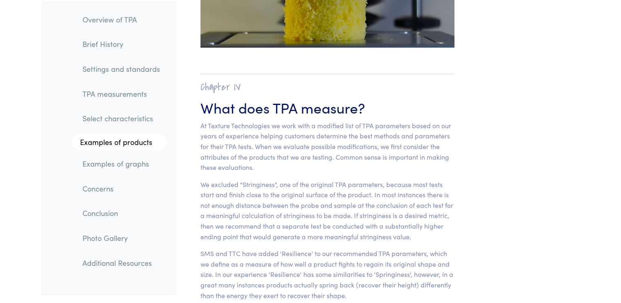
scroll to position [5086, 0]
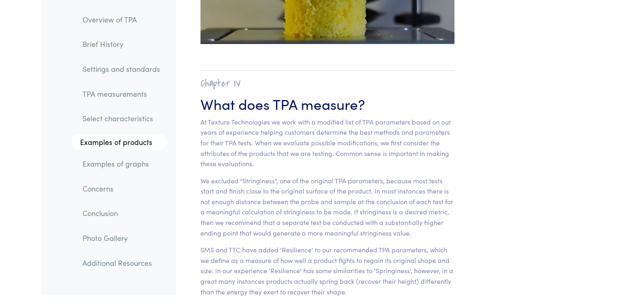
click at [201, 117] on p "At Texture Technologies we work with a modified list of TPA parameters based on…" at bounding box center [328, 143] width 254 height 52
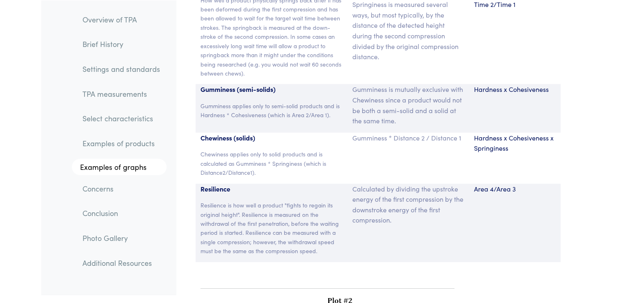
scroll to position [5626, 0]
click at [506, 84] on p "Hardness x Cohesiveness" at bounding box center [515, 89] width 82 height 11
click at [234, 44] on p "How well a product physically springs back after it has been deformed during th…" at bounding box center [272, 37] width 143 height 82
drag, startPoint x: 234, startPoint y: 44, endPoint x: 239, endPoint y: 56, distance: 13.2
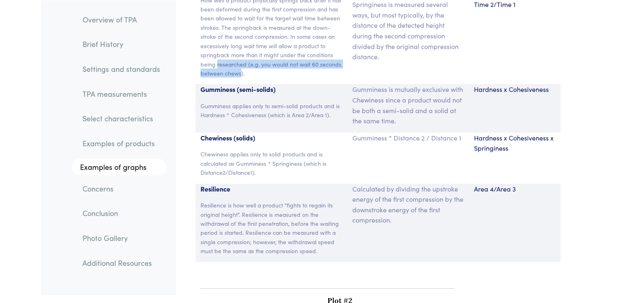
click at [239, 56] on div "Springiness How well a product physically springs back after it has been deform…" at bounding box center [272, 31] width 152 height 106
click at [240, 84] on p "Gumminess (semi-solids)" at bounding box center [272, 89] width 143 height 11
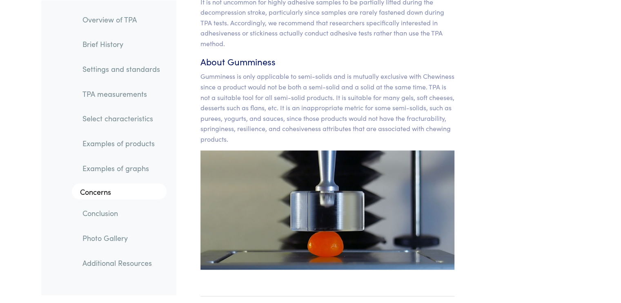
scroll to position [7809, 0]
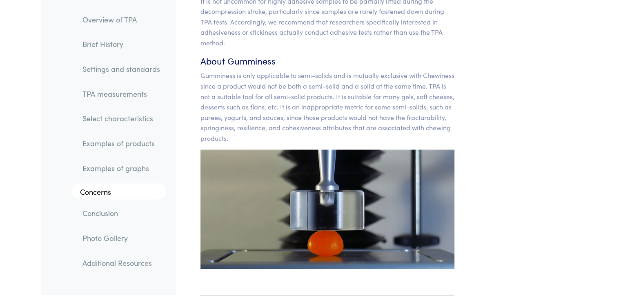
click at [314, 183] on img at bounding box center [328, 209] width 254 height 119
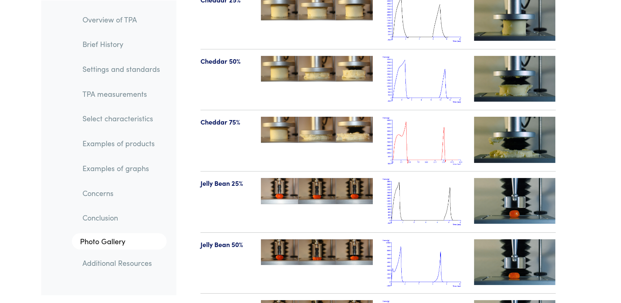
scroll to position [8938, 0]
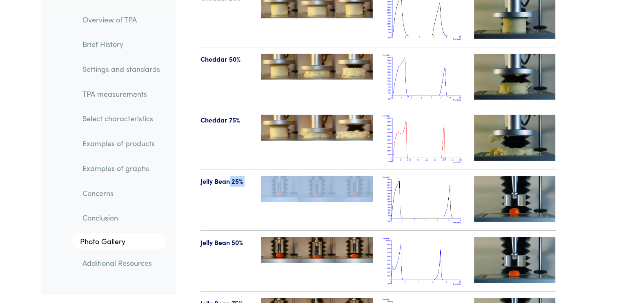
drag, startPoint x: 286, startPoint y: 143, endPoint x: 232, endPoint y: 172, distance: 61.7
click at [232, 172] on section "Product Initial & Bottom First & Final Photos Typical Plot Click to Zoom High-d…" at bounding box center [378, 238] width 395 height 1362
click at [232, 176] on div "Jelly Bean 25%" at bounding box center [226, 200] width 61 height 48
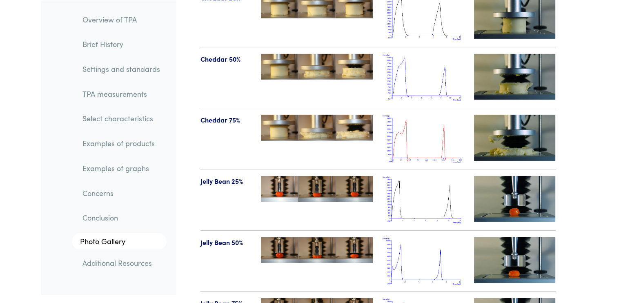
drag, startPoint x: 235, startPoint y: 212, endPoint x: 559, endPoint y: 241, distance: 324.8
drag, startPoint x: 559, startPoint y: 241, endPoint x: 538, endPoint y: 250, distance: 22.5
drag, startPoint x: 538, startPoint y: 250, endPoint x: 477, endPoint y: 258, distance: 61.4
click at [477, 258] on section "Product Initial & Bottom First & Final Photos Typical Plot Click to Zoom High-d…" at bounding box center [378, 238] width 395 height 1362
click at [497, 237] on img at bounding box center [515, 260] width 82 height 46
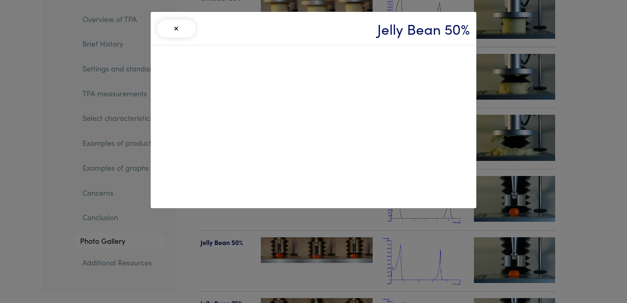
click at [497, 224] on div "× Jelly Bean 50%" at bounding box center [313, 151] width 627 height 303
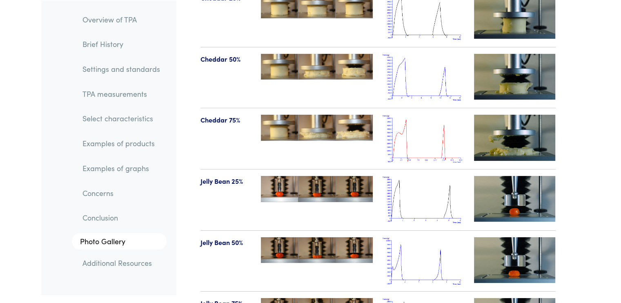
click at [497, 237] on img at bounding box center [515, 260] width 82 height 46
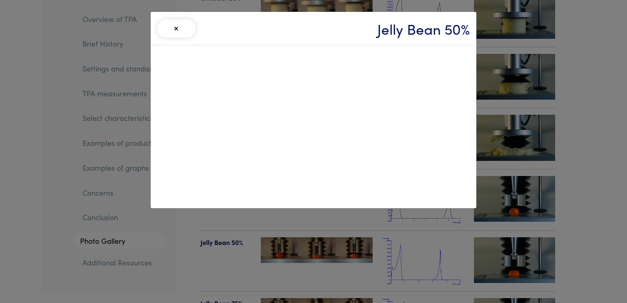
click at [175, 28] on button "×" at bounding box center [176, 29] width 38 height 18
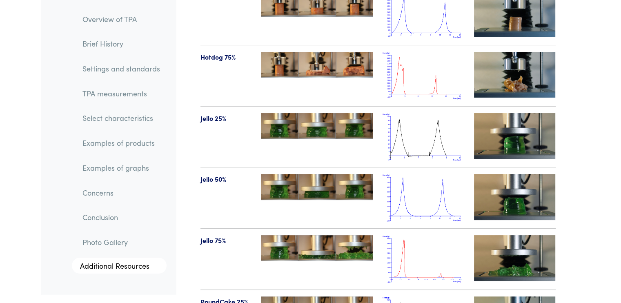
scroll to position [9369, 0]
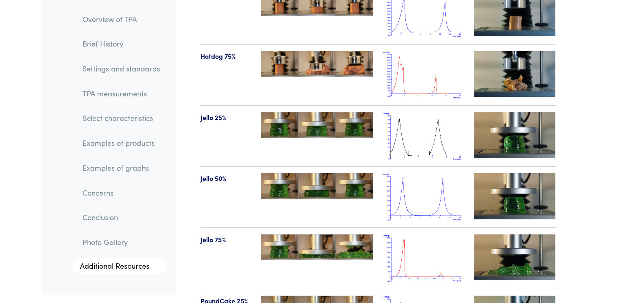
click at [498, 234] on img at bounding box center [515, 257] width 82 height 46
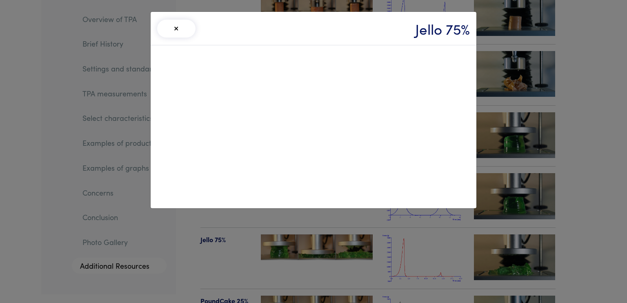
click at [180, 31] on button "×" at bounding box center [176, 29] width 38 height 18
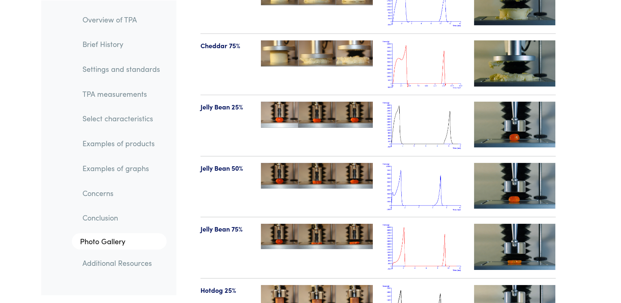
scroll to position [9013, 0]
click at [508, 163] on img at bounding box center [515, 186] width 82 height 46
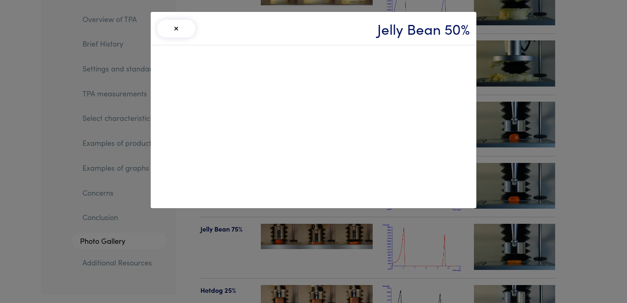
click at [165, 27] on button "×" at bounding box center [176, 29] width 38 height 18
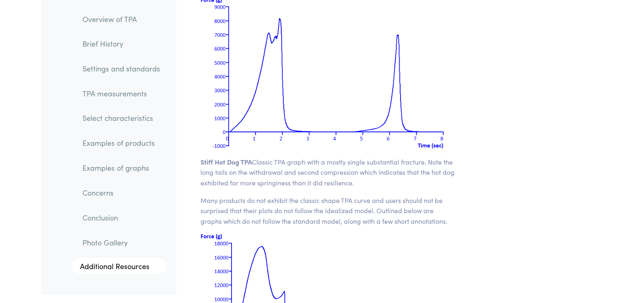
scroll to position [10667, 0]
click at [270, 244] on img at bounding box center [328, 307] width 254 height 153
click at [267, 253] on img at bounding box center [328, 307] width 254 height 153
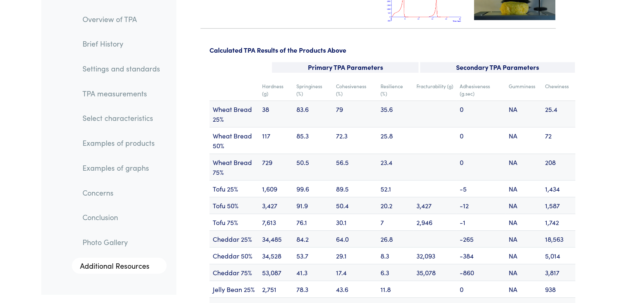
scroll to position [9823, 0]
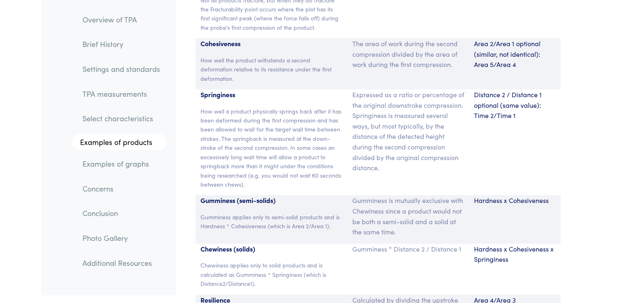
scroll to position [5515, 0]
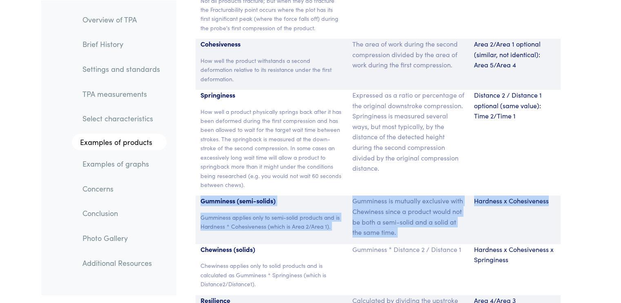
drag, startPoint x: 198, startPoint y: 183, endPoint x: 569, endPoint y: 216, distance: 371.5
click at [569, 216] on section "Parameter Expression Measurement Hardness The peak force that occurs during the…" at bounding box center [378, 137] width 395 height 491
copy div "Gumminess (semi-solids) Gumminess applies only to semi-solid products and is Ha…"
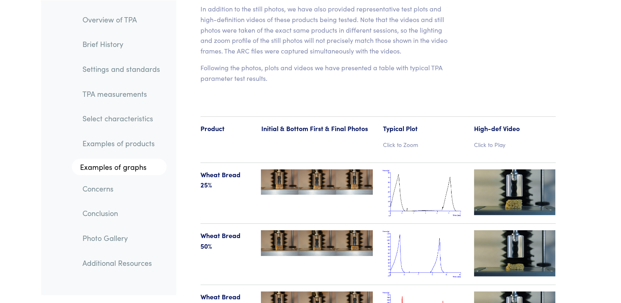
scroll to position [8396, 0]
click at [402, 174] on img at bounding box center [424, 193] width 82 height 48
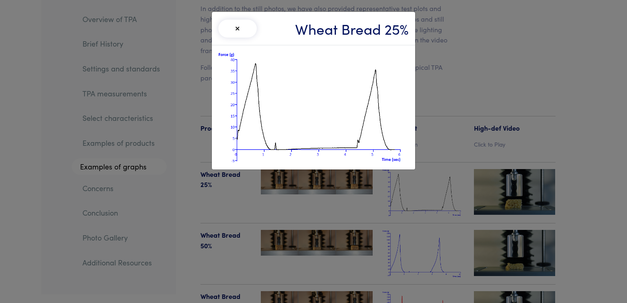
click at [382, 249] on div "× Wheat Bread 25%" at bounding box center [313, 151] width 627 height 303
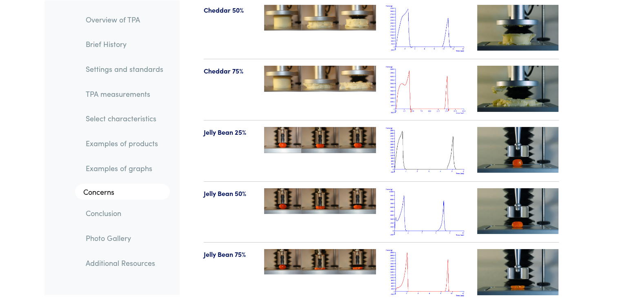
scroll to position [9003, 0]
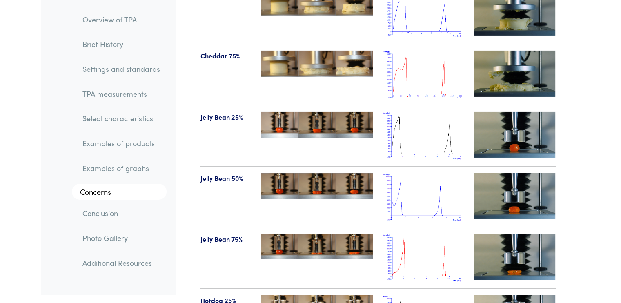
click at [436, 234] on img at bounding box center [424, 258] width 82 height 48
